Goal: Task Accomplishment & Management: Manage account settings

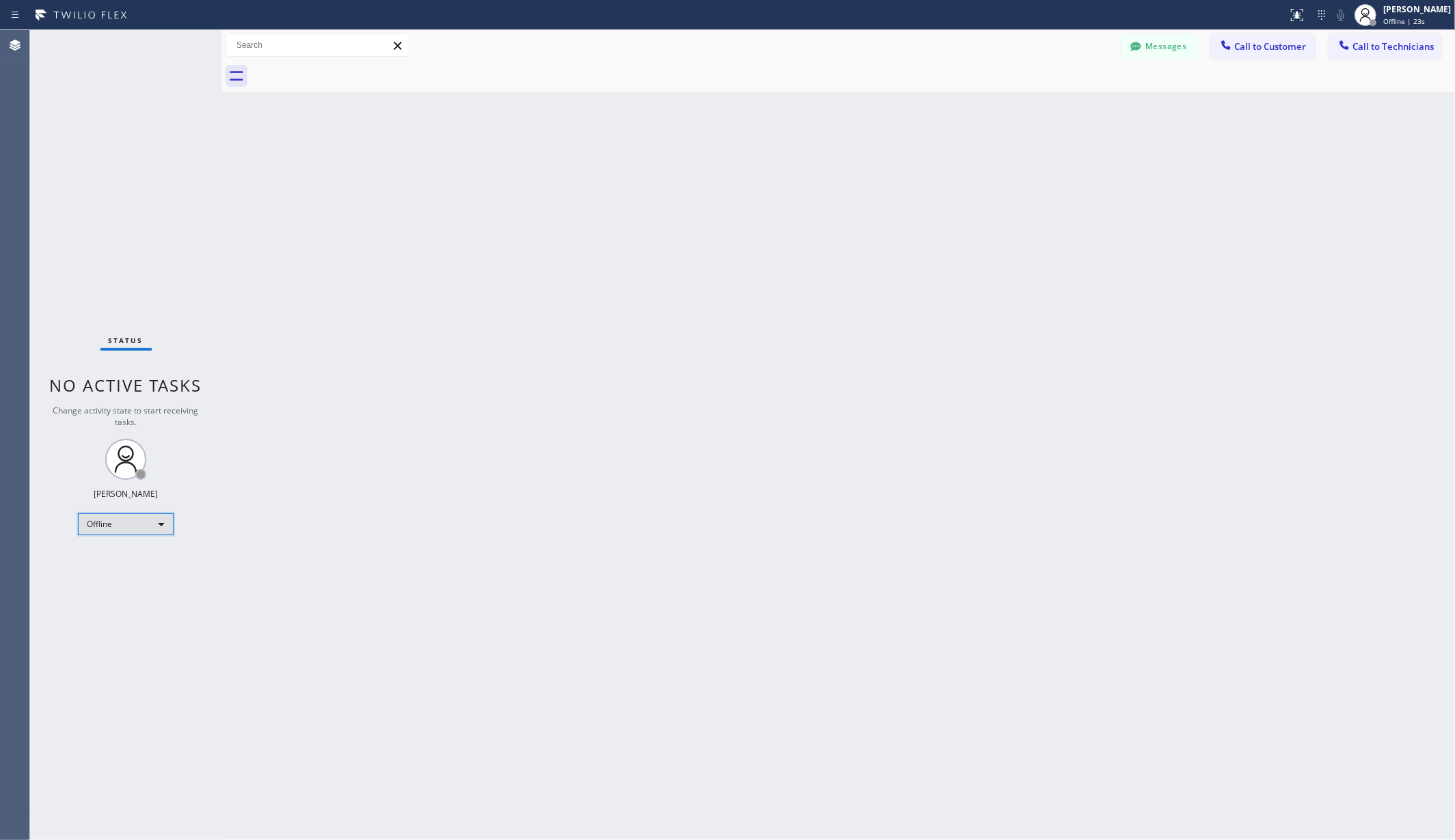
click at [116, 517] on div "Offline" at bounding box center [125, 524] width 96 height 22
click at [121, 575] on li "Unavailable" at bounding box center [124, 577] width 92 height 17
drag, startPoint x: 612, startPoint y: 433, endPoint x: 595, endPoint y: 235, distance: 198.7
click at [613, 433] on div "Back to Dashboard Change Sender ID Customers Technicians AA [PERSON_NAME] [DATE…" at bounding box center [838, 435] width 1234 height 810
click at [280, 295] on div "Back to Dashboard Change Sender ID Customers Technicians AA [PERSON_NAME] [DATE…" at bounding box center [838, 435] width 1234 height 810
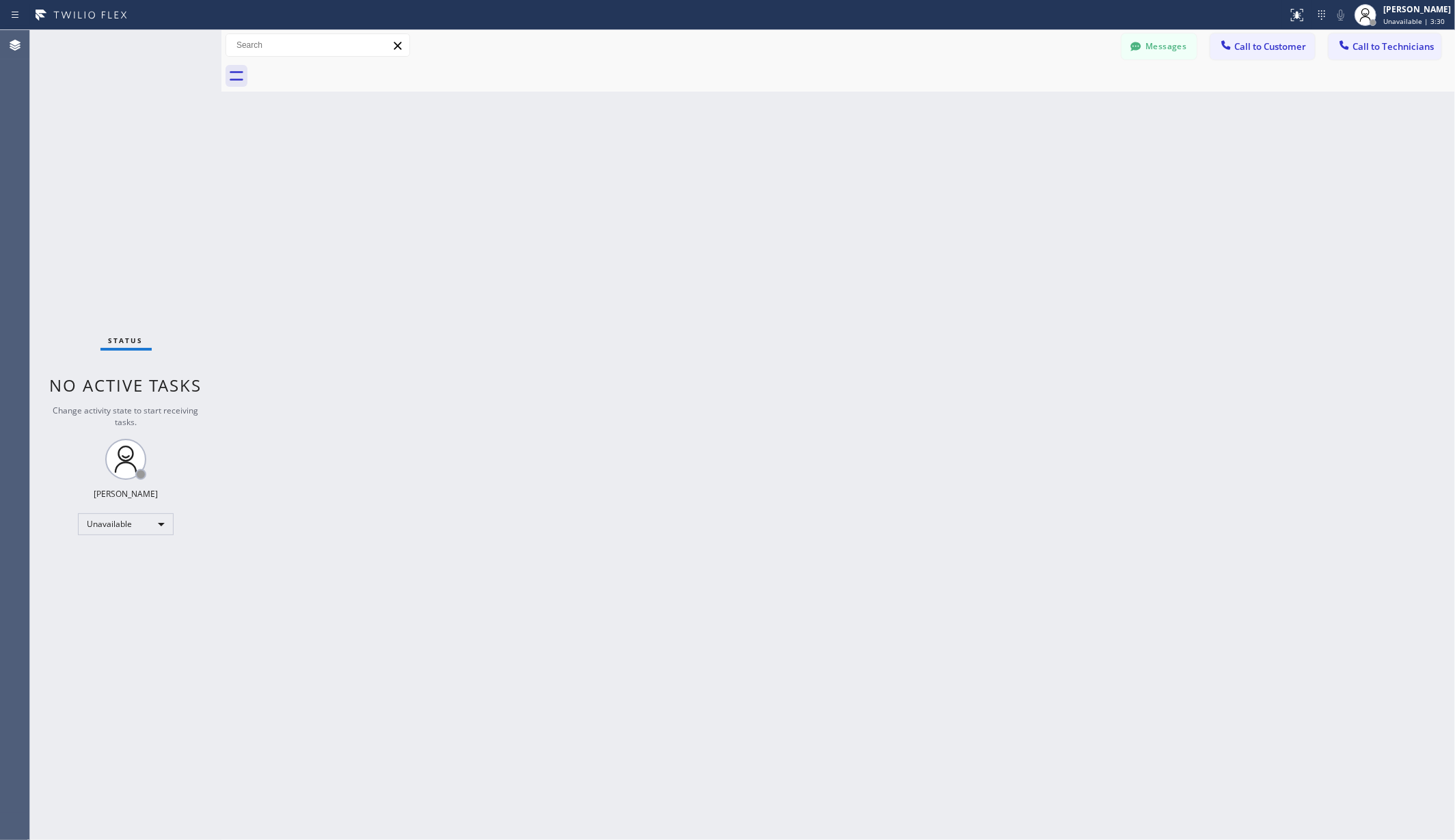
drag, startPoint x: 443, startPoint y: 361, endPoint x: 234, endPoint y: 835, distance: 518.0
click at [440, 365] on div "Back to Dashboard Change Sender ID Customers Technicians AA [PERSON_NAME] [DATE…" at bounding box center [838, 435] width 1234 height 810
click at [364, 371] on div "Back to Dashboard Change Sender ID Customers Technicians AA [PERSON_NAME] [DATE…" at bounding box center [838, 435] width 1234 height 810
click at [844, 459] on div "Back to Dashboard Change Sender ID Customers Technicians AA [PERSON_NAME] [DATE…" at bounding box center [838, 435] width 1234 height 810
click at [340, 313] on div "Back to Dashboard Change Sender ID Customers Technicians AA [PERSON_NAME] [DATE…" at bounding box center [840, 435] width 1238 height 810
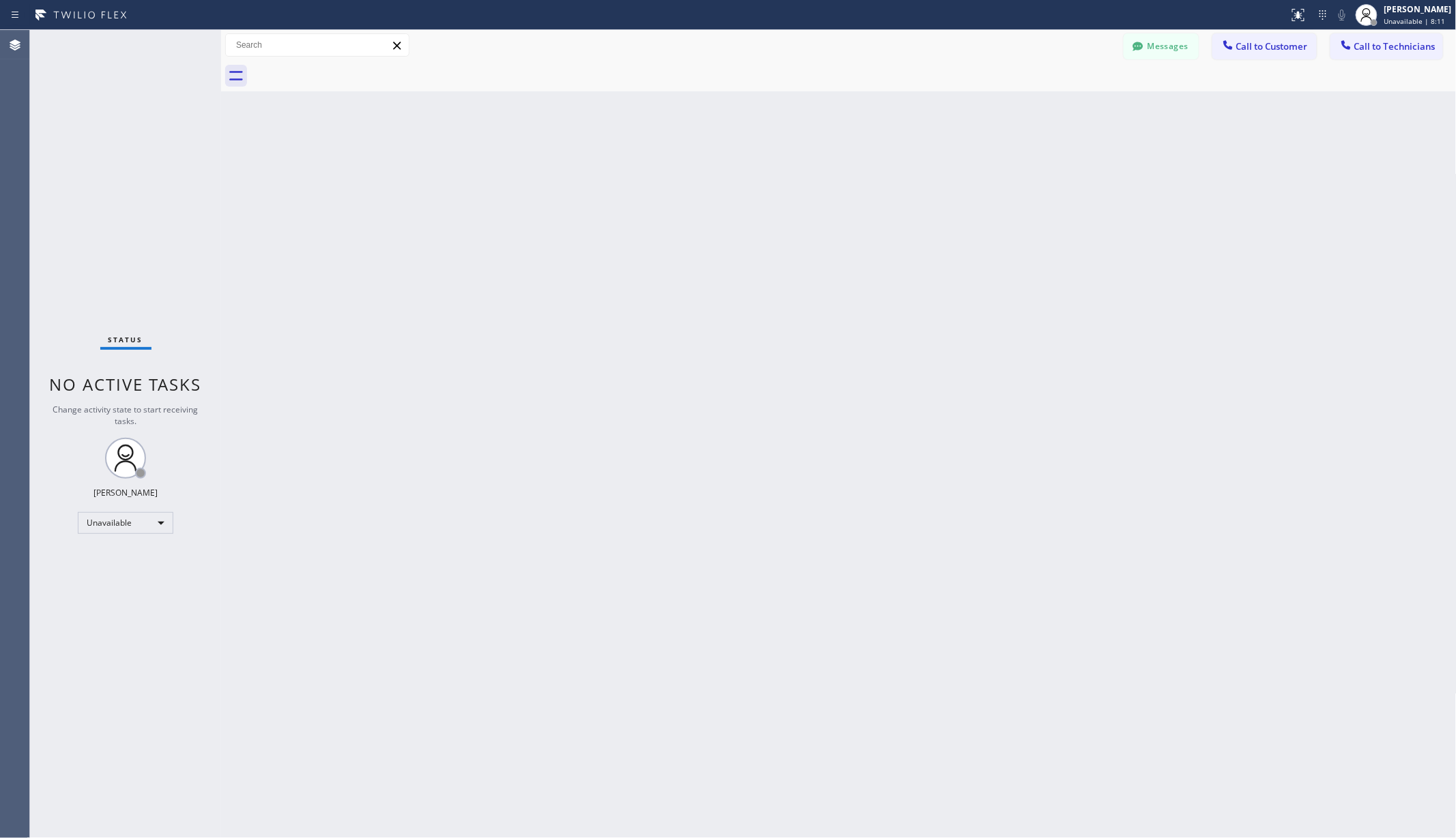
click at [918, 330] on div "Back to Dashboard Change Sender ID Customers Technicians AA [PERSON_NAME] [DATE…" at bounding box center [838, 434] width 1236 height 808
click at [1414, 12] on div "[PERSON_NAME]" at bounding box center [1418, 9] width 67 height 11
click at [1366, 128] on button "Log out" at bounding box center [1389, 133] width 136 height 30
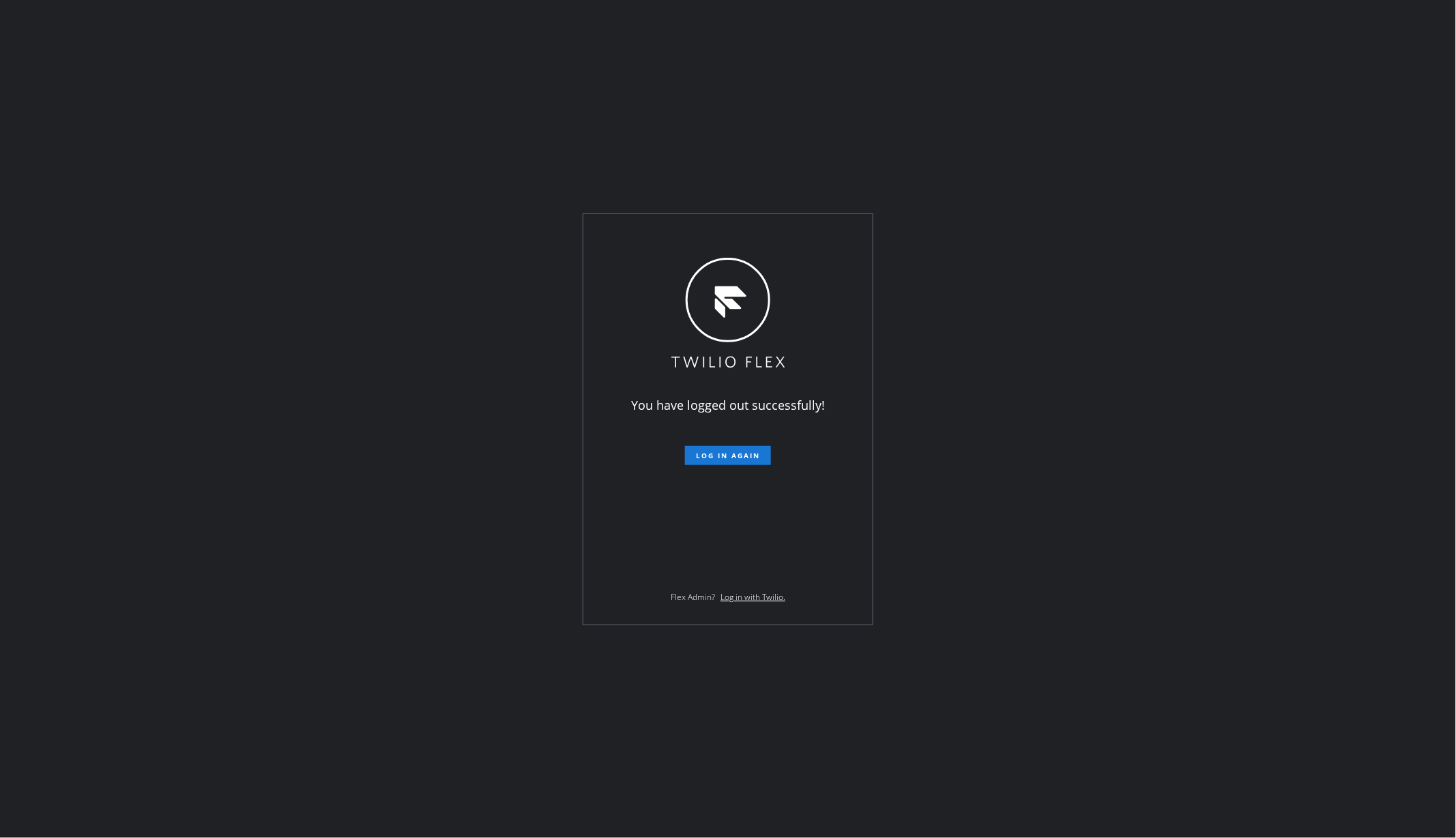
click at [385, 536] on div "You have logged out successfully! Log in again Flex Admin? Log in with Twilio." at bounding box center [728, 419] width 1456 height 838
click at [239, 350] on div "You have logged out successfully! Log in again Flex Admin? Log in with Twilio." at bounding box center [728, 419] width 1456 height 838
click at [239, 533] on div "You have logged out successfully! Log in again Flex Admin? Log in with Twilio." at bounding box center [728, 419] width 1456 height 838
